Goal: Navigation & Orientation: Find specific page/section

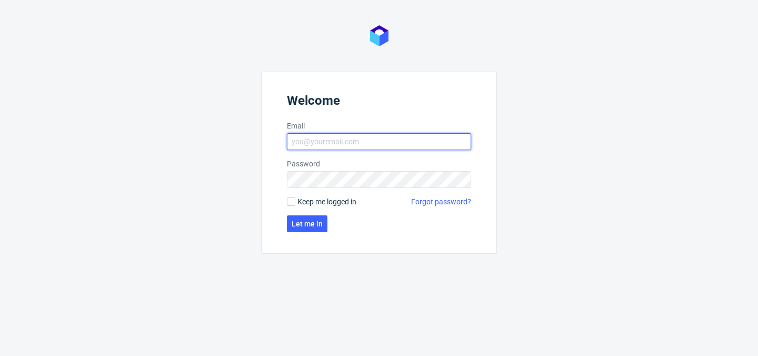
click at [379, 145] on input "Email" at bounding box center [379, 141] width 184 height 17
type input "michal.fedorowicz@packhelp.com"
click at [369, 135] on input "Email" at bounding box center [379, 141] width 184 height 17
type input "michal.fedorowicz@packhelp.com"
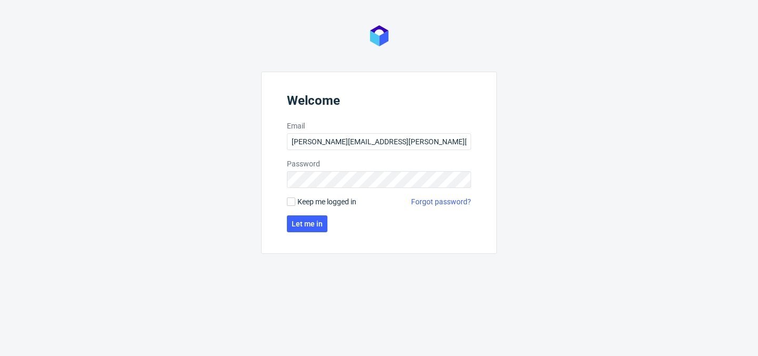
drag, startPoint x: 396, startPoint y: 206, endPoint x: 320, endPoint y: 203, distance: 75.3
click at [395, 206] on div "Keep me logged in Forgot password?" at bounding box center [379, 201] width 184 height 11
click at [320, 201] on span "Keep me logged in" at bounding box center [326, 201] width 59 height 11
click at [295, 201] on input "Keep me logged in" at bounding box center [291, 201] width 8 height 8
checkbox input "true"
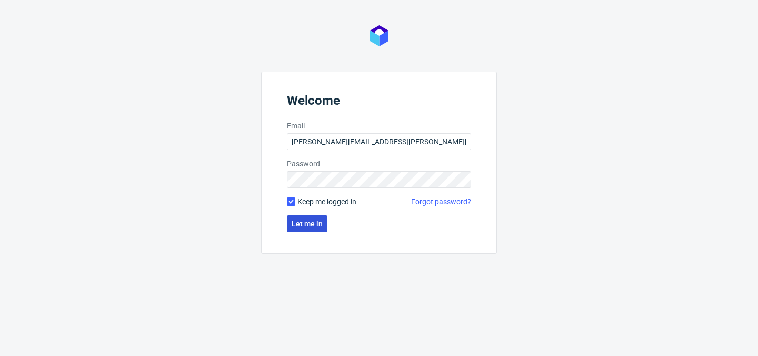
click at [314, 221] on span "Let me in" at bounding box center [306, 223] width 31 height 7
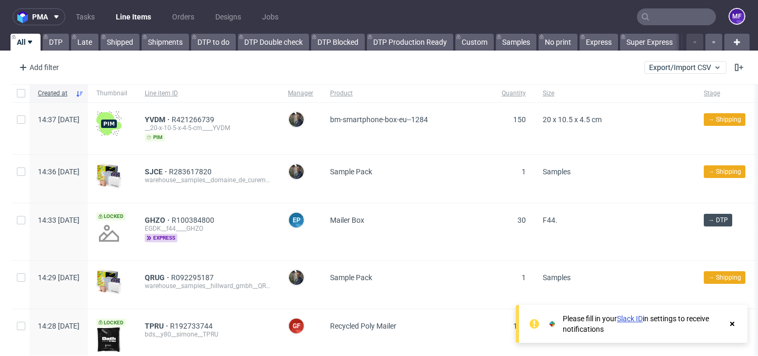
click at [362, 16] on nav "pma Tasks Line Items Orders Designs Jobs MF" at bounding box center [379, 17] width 758 height 34
click at [89, 17] on link "Tasks" at bounding box center [85, 16] width 32 height 17
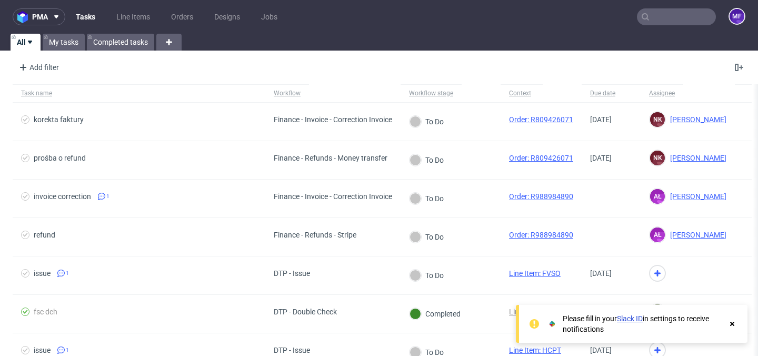
click at [734, 324] on icon at bounding box center [731, 323] width 9 height 8
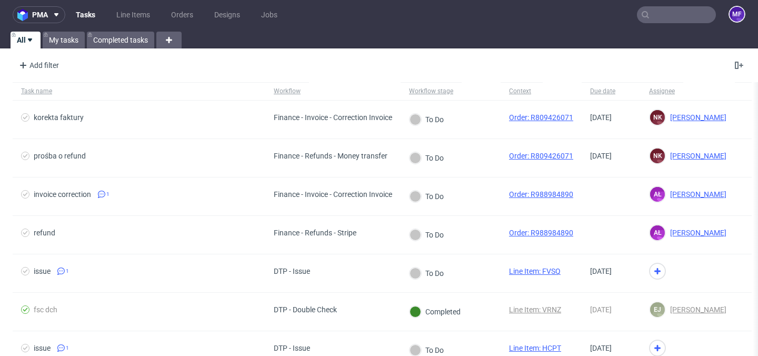
scroll to position [6, 0]
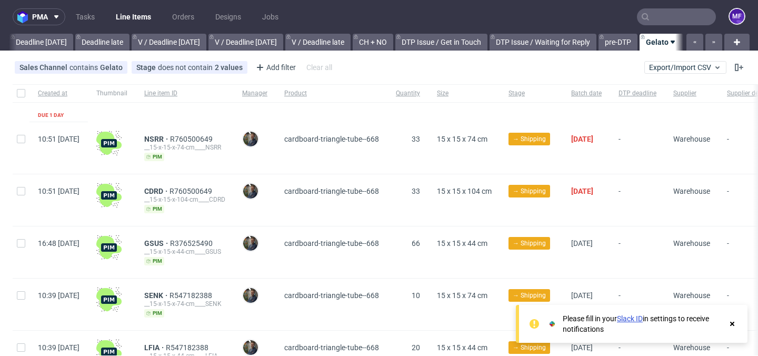
scroll to position [0, 1208]
click at [176, 17] on link "Orders" at bounding box center [183, 16] width 35 height 17
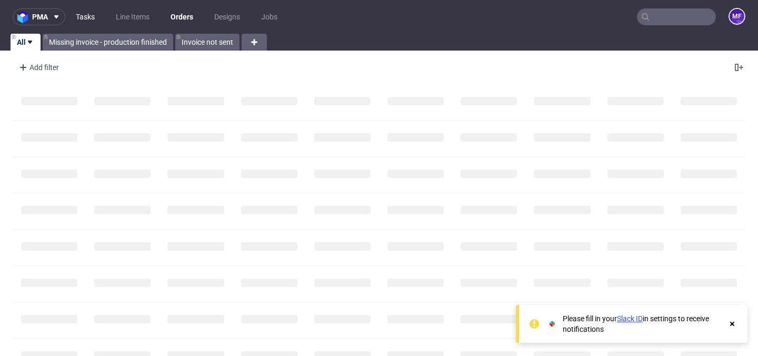
click at [94, 15] on link "Tasks" at bounding box center [85, 16] width 32 height 17
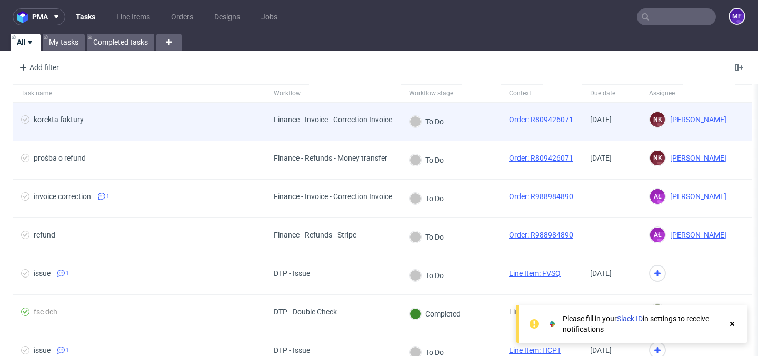
scroll to position [3, 0]
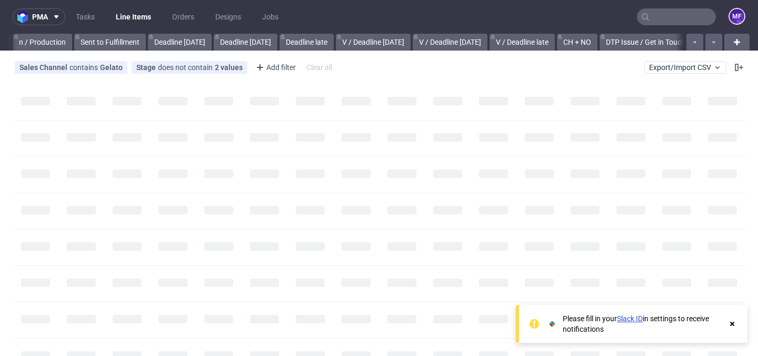
scroll to position [0, 1208]
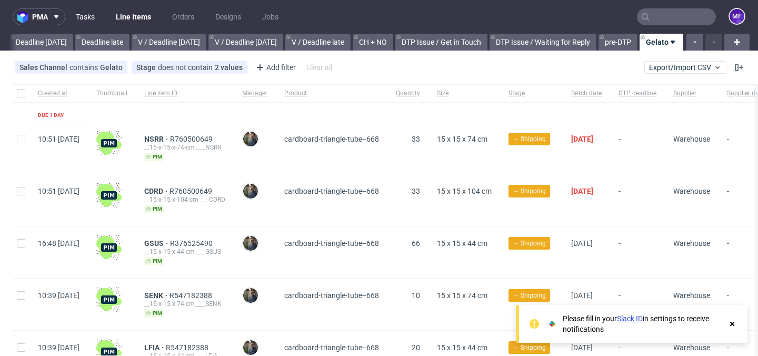
click at [82, 16] on link "Tasks" at bounding box center [85, 16] width 32 height 17
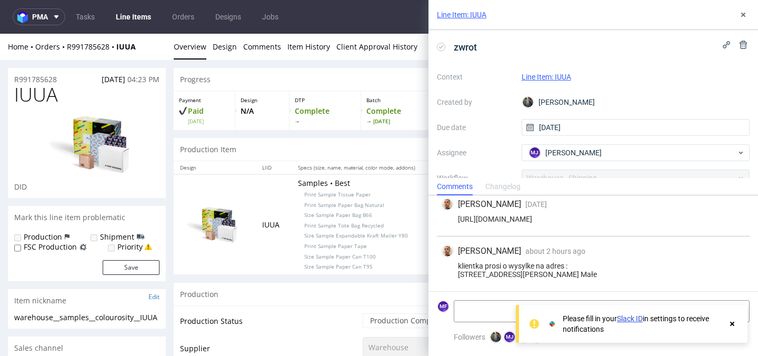
click at [736, 327] on icon at bounding box center [731, 323] width 9 height 8
